Goal: Information Seeking & Learning: Check status

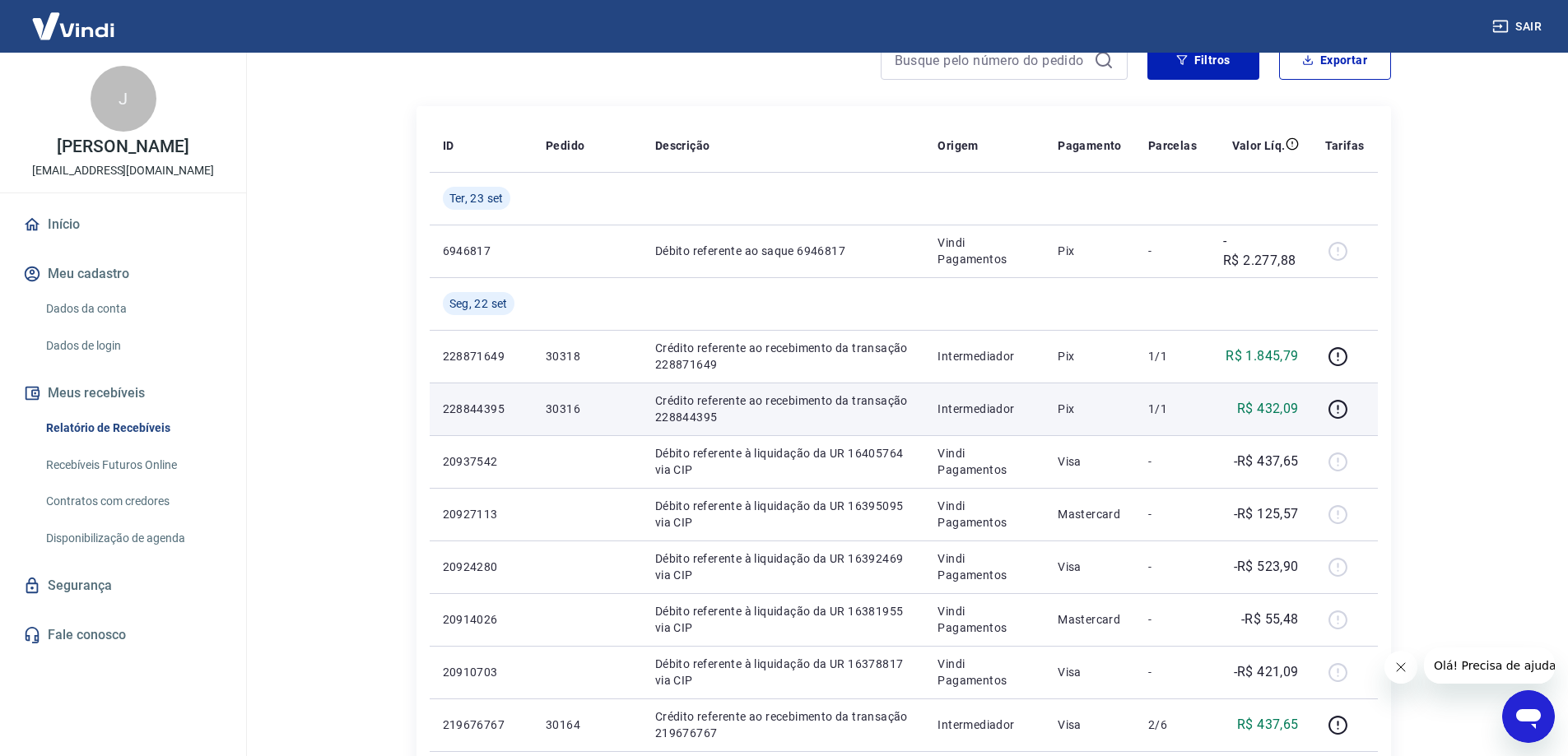
click at [481, 409] on p "228844395" at bounding box center [481, 409] width 77 height 17
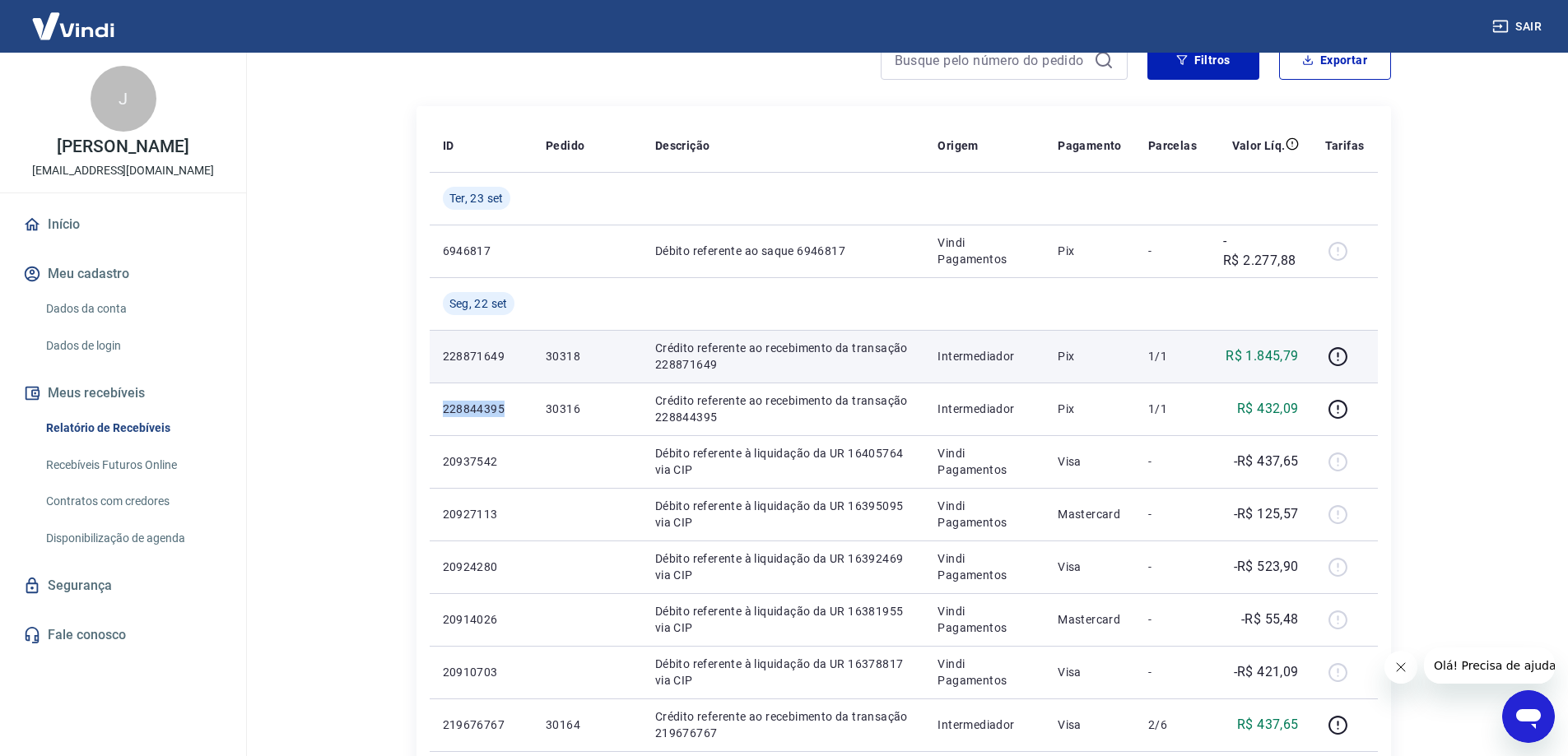
copy p "228844395"
